Goal: Communication & Community: Answer question/provide support

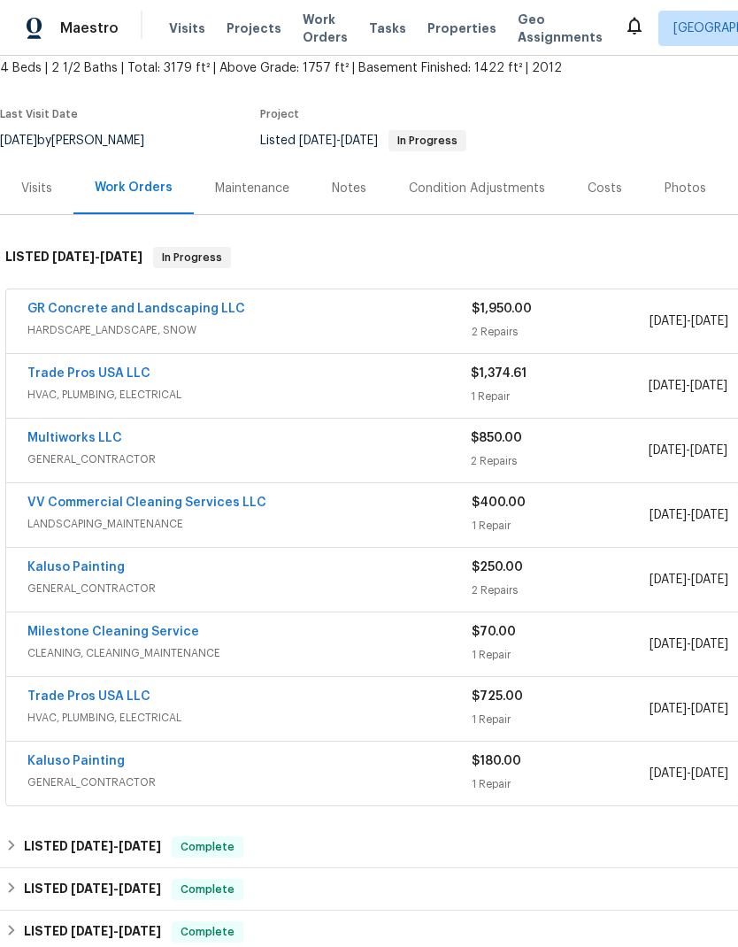
scroll to position [108, 0]
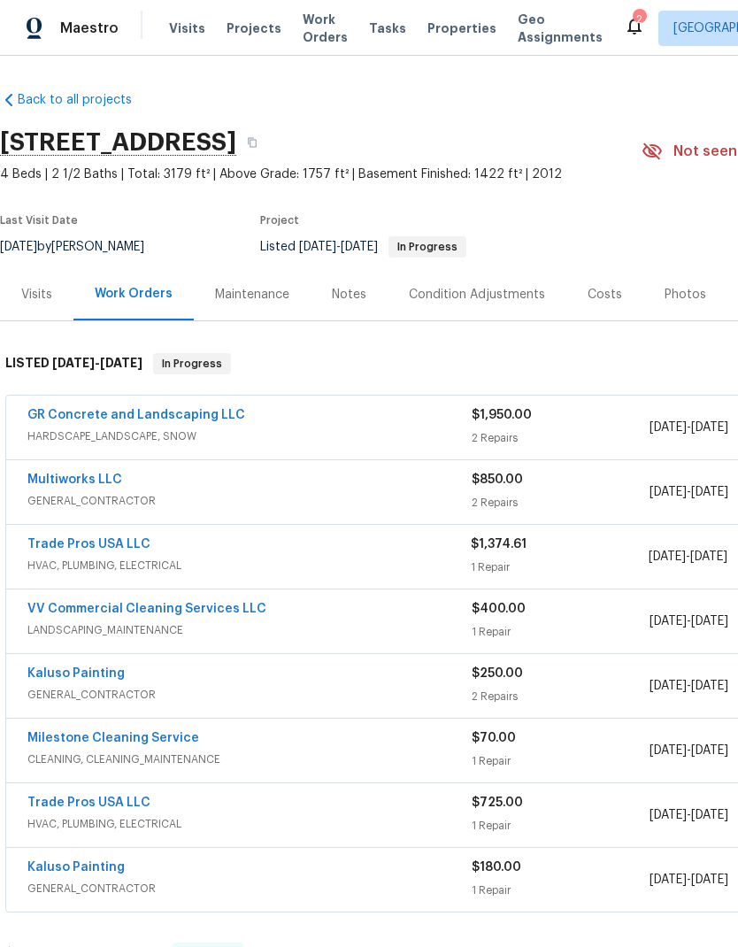
click at [111, 550] on link "Trade Pros USA LLC" at bounding box center [88, 544] width 123 height 12
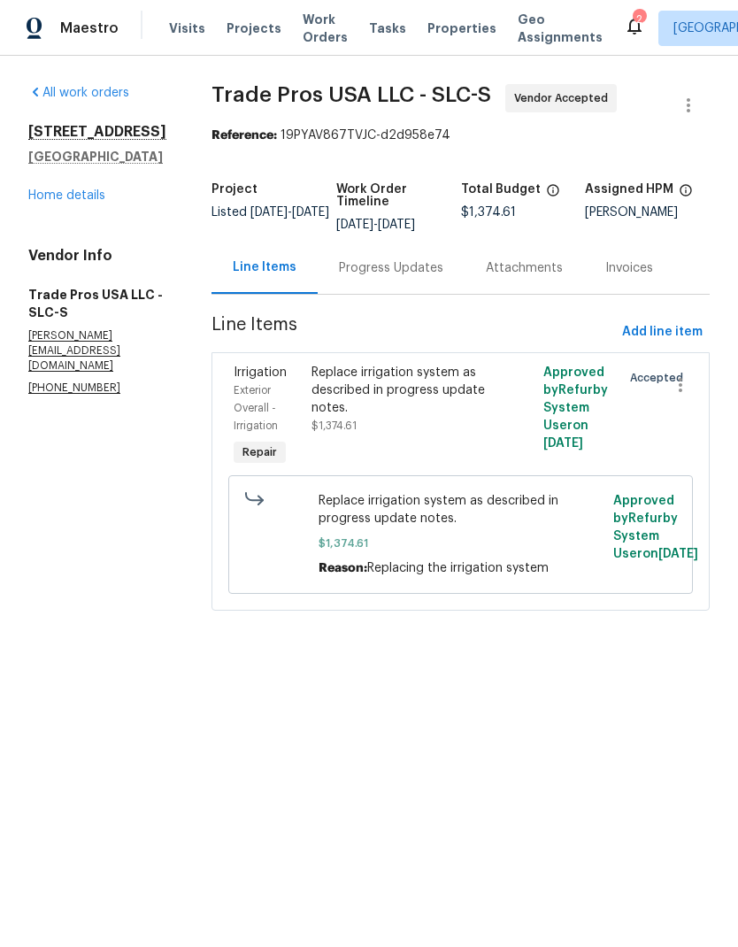
click at [396, 278] on div "Progress Updates" at bounding box center [391, 268] width 147 height 52
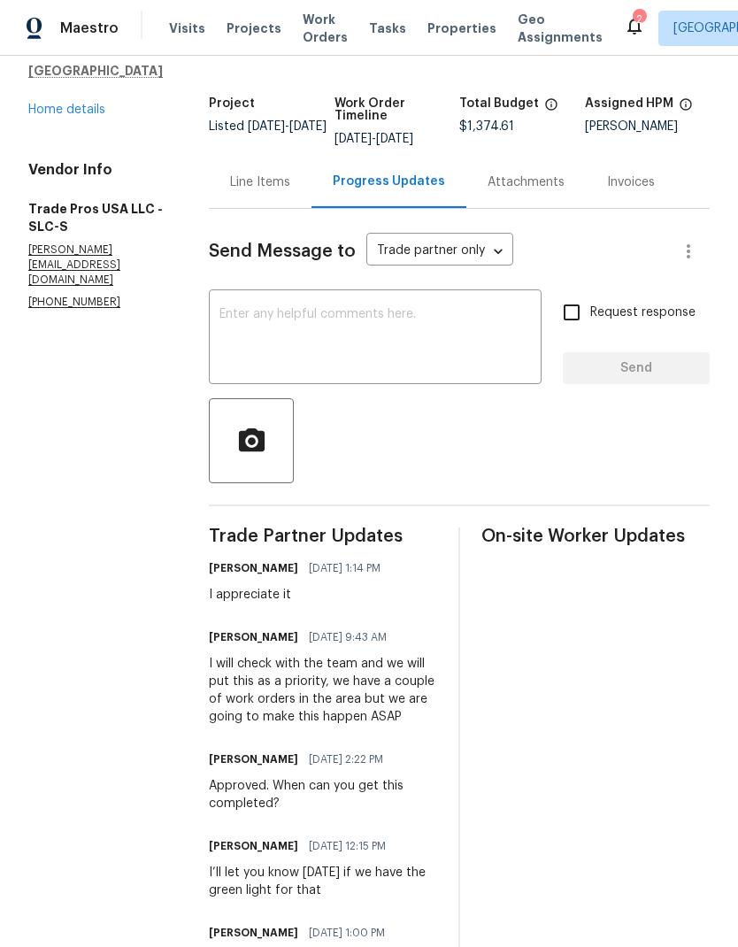
scroll to position [94, 0]
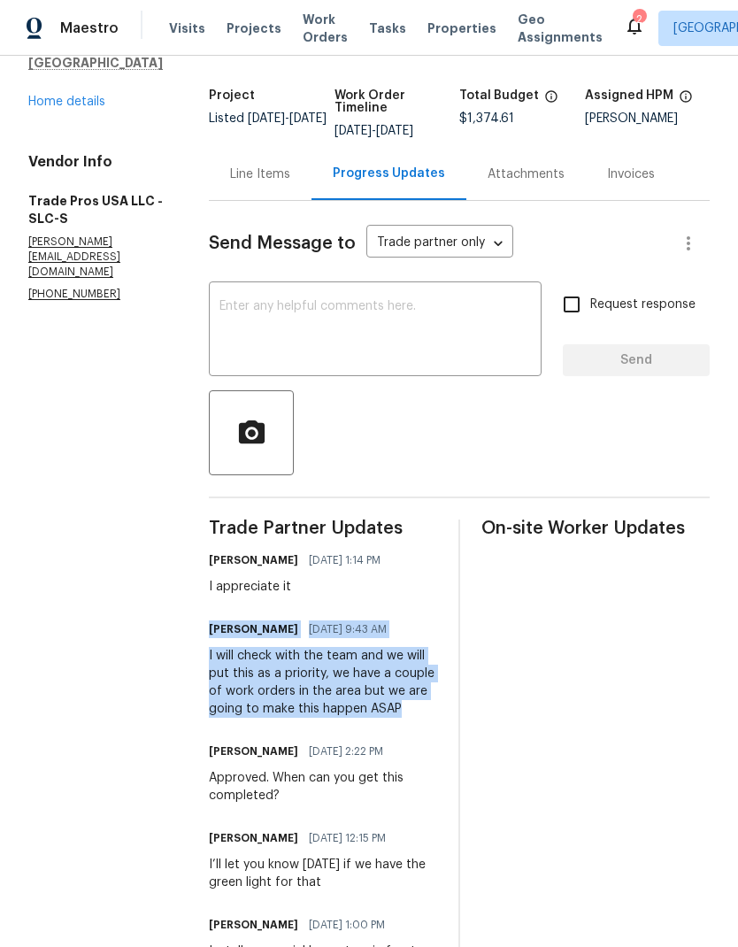
copy div "[PERSON_NAME] [DATE] 9:43 AM I will check with the team and we will put this as…"
click at [416, 313] on textarea at bounding box center [374, 331] width 311 height 62
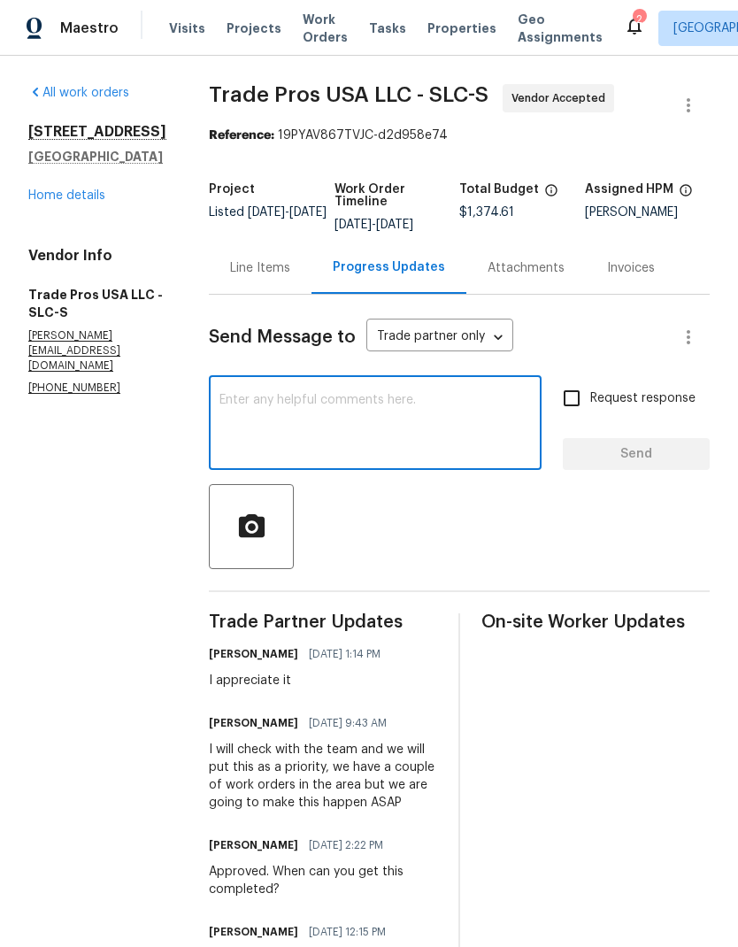
scroll to position [0, 0]
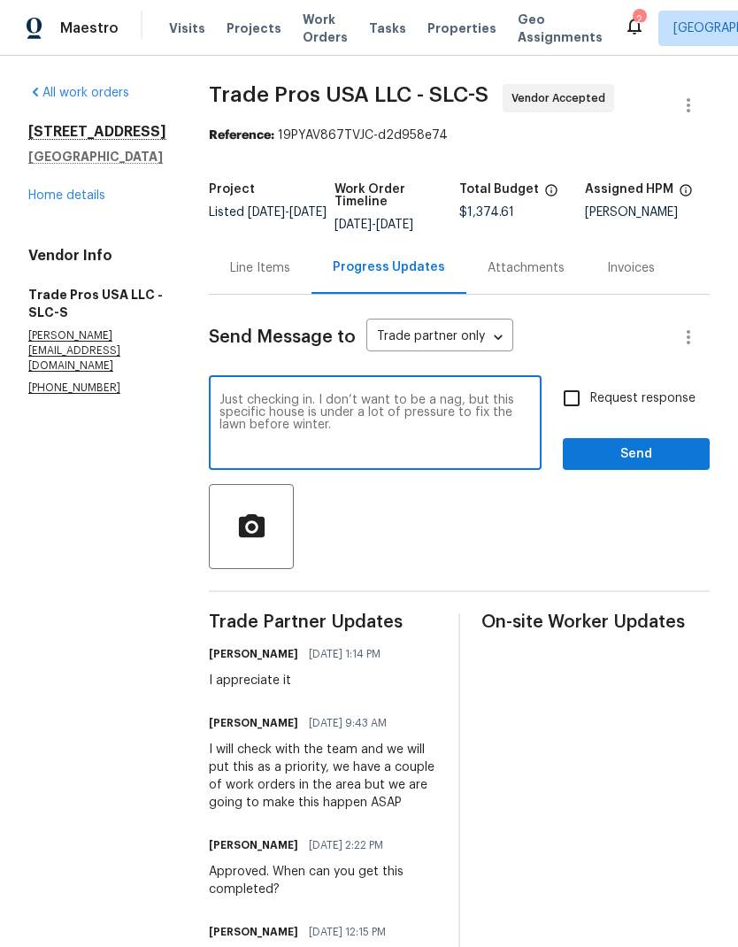
type textarea "Just checking in. I don’t want to be a nag, but this specific house is under a …"
click at [573, 400] on input "Request response" at bounding box center [571, 398] width 37 height 37
checkbox input "true"
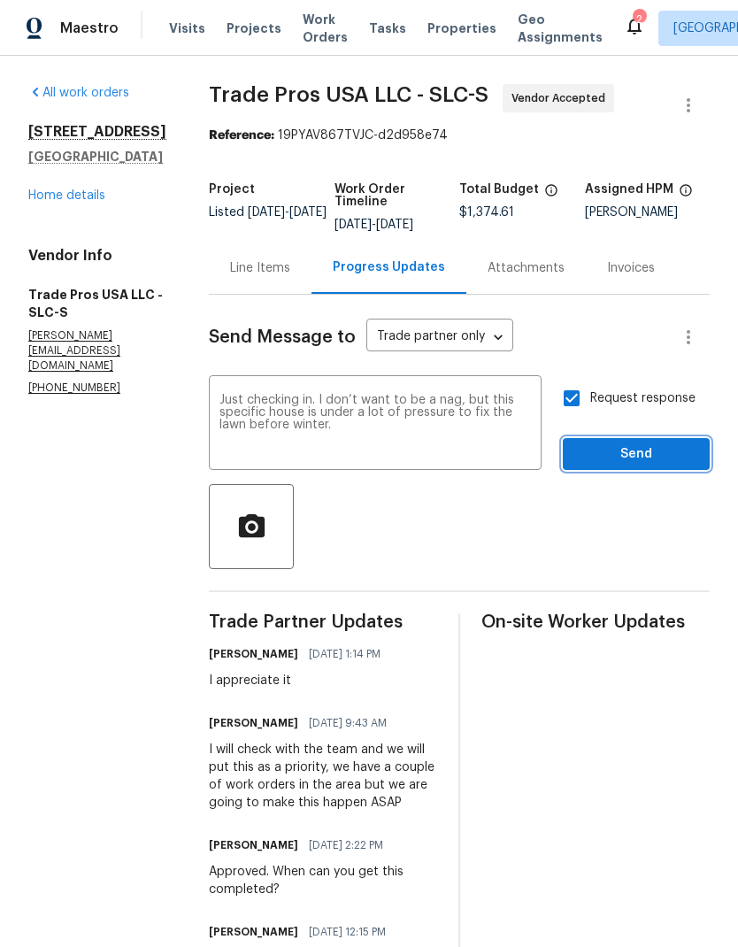
click at [650, 454] on span "Send" at bounding box center [636, 454] width 119 height 22
